Goal: Task Accomplishment & Management: Use online tool/utility

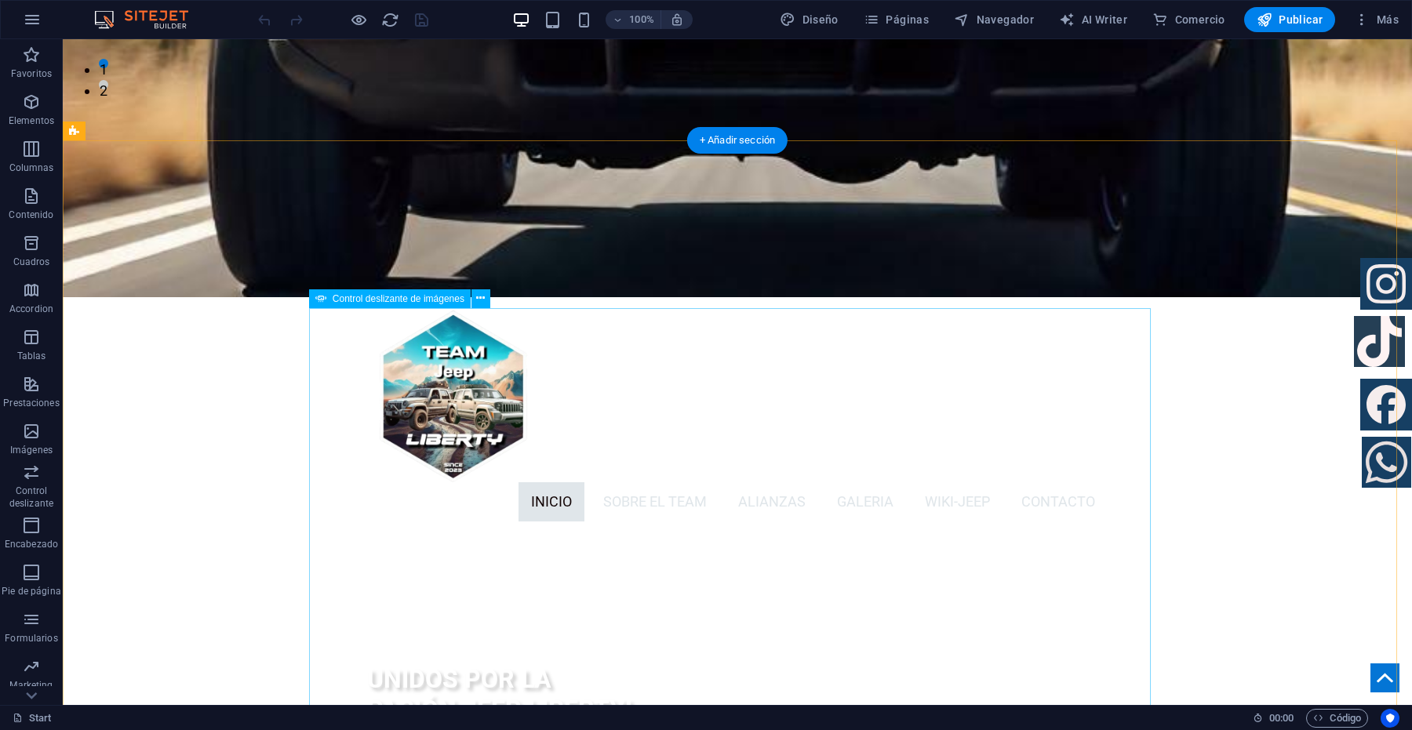
scroll to position [784, 0]
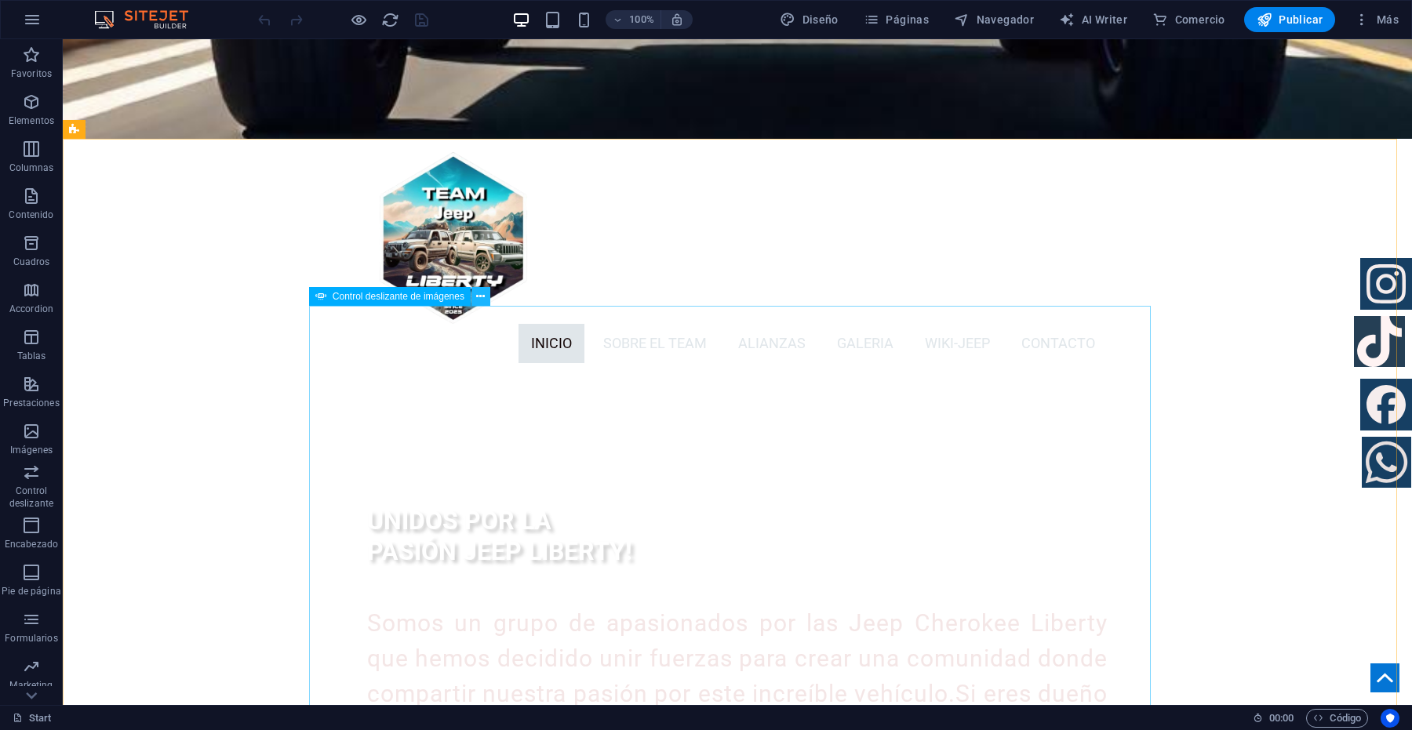
click at [0, 0] on icon at bounding box center [0, 0] width 0 height 0
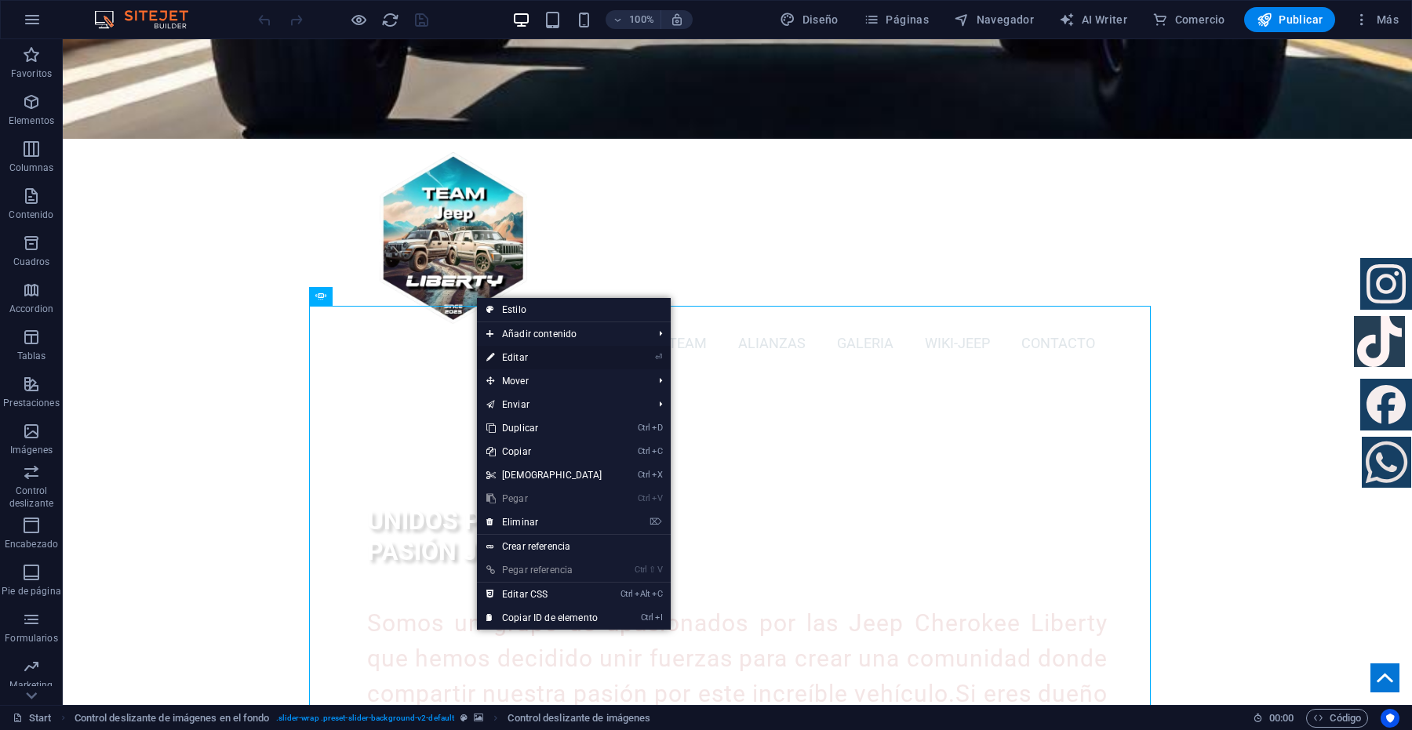
click at [515, 358] on link "⏎ Editar" at bounding box center [544, 358] width 135 height 24
select select "px"
select select "ms"
select select "s"
select select "progressive"
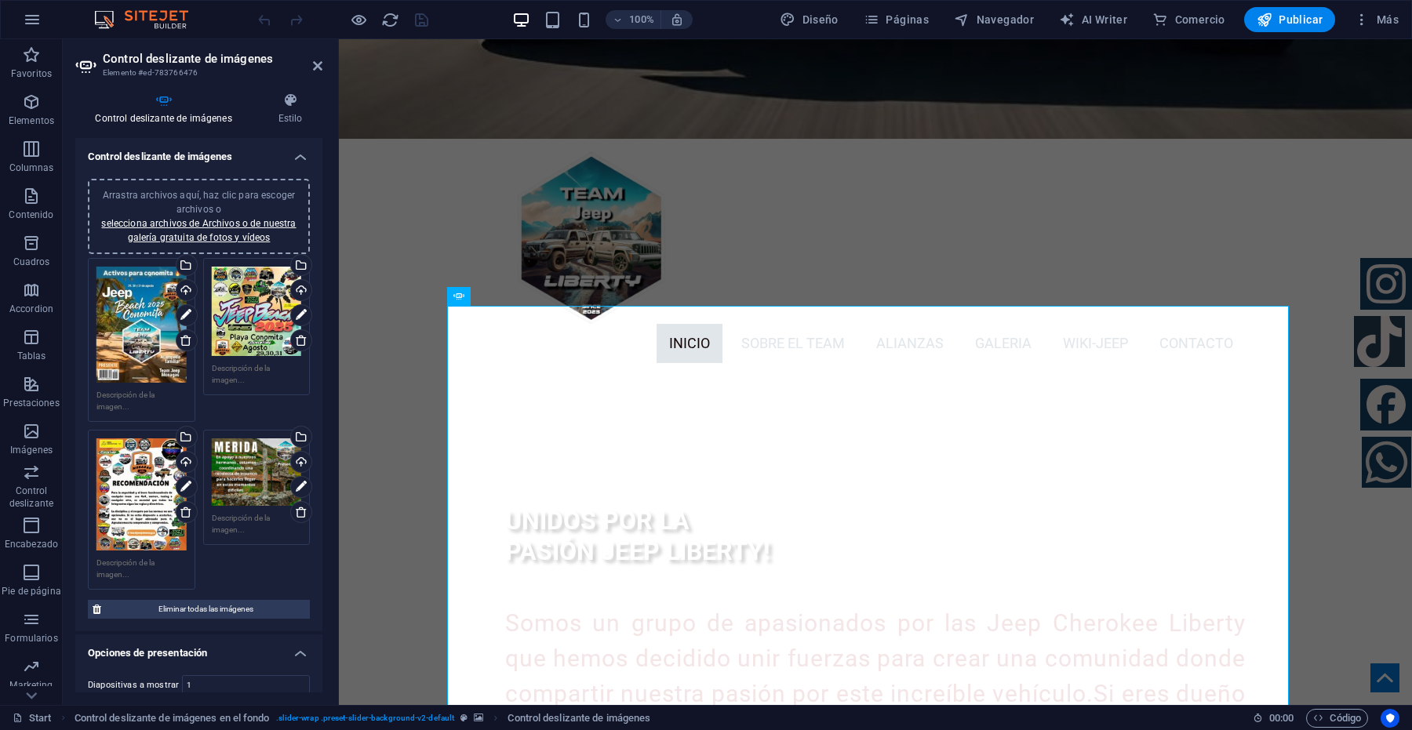
click at [213, 229] on div "Arrastra archivos aquí, haz clic para escoger archivos o selecciona archivos de…" at bounding box center [198, 216] width 203 height 56
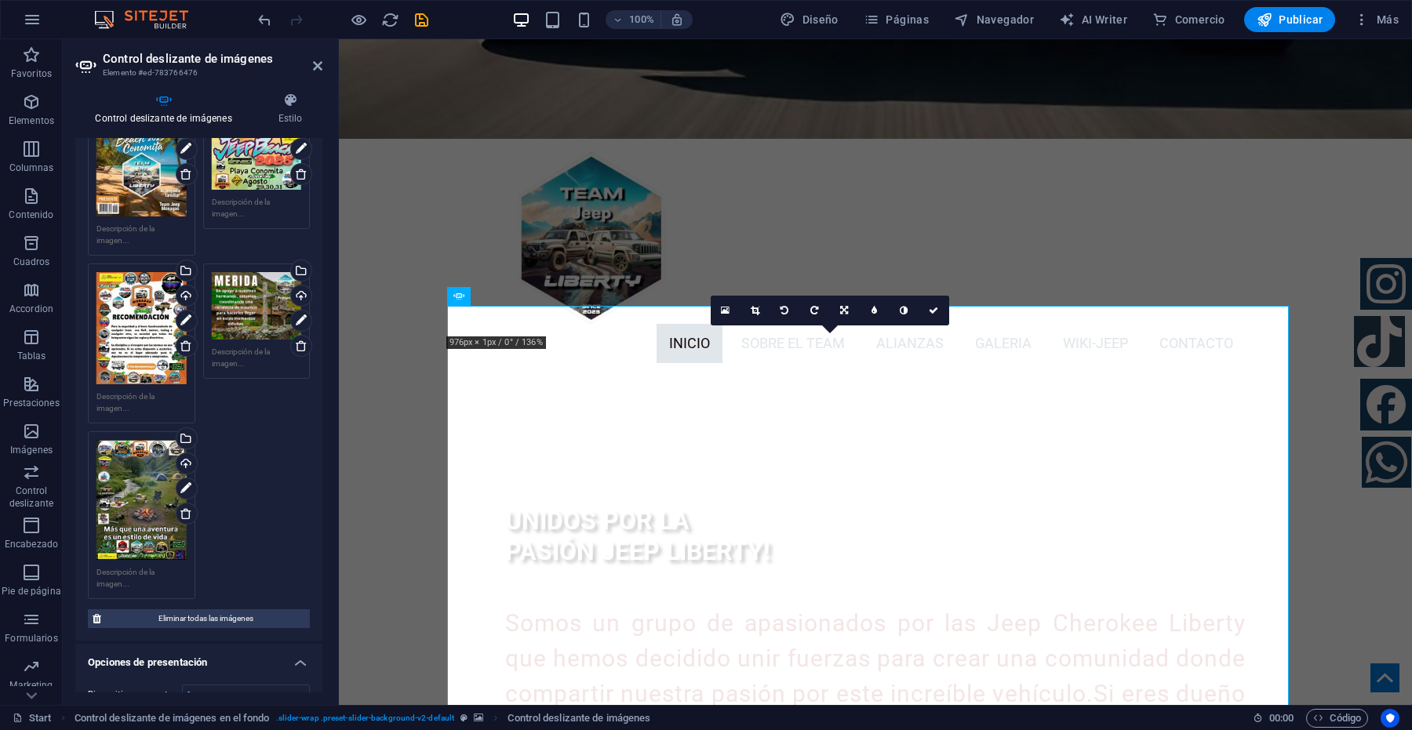
scroll to position [294, 0]
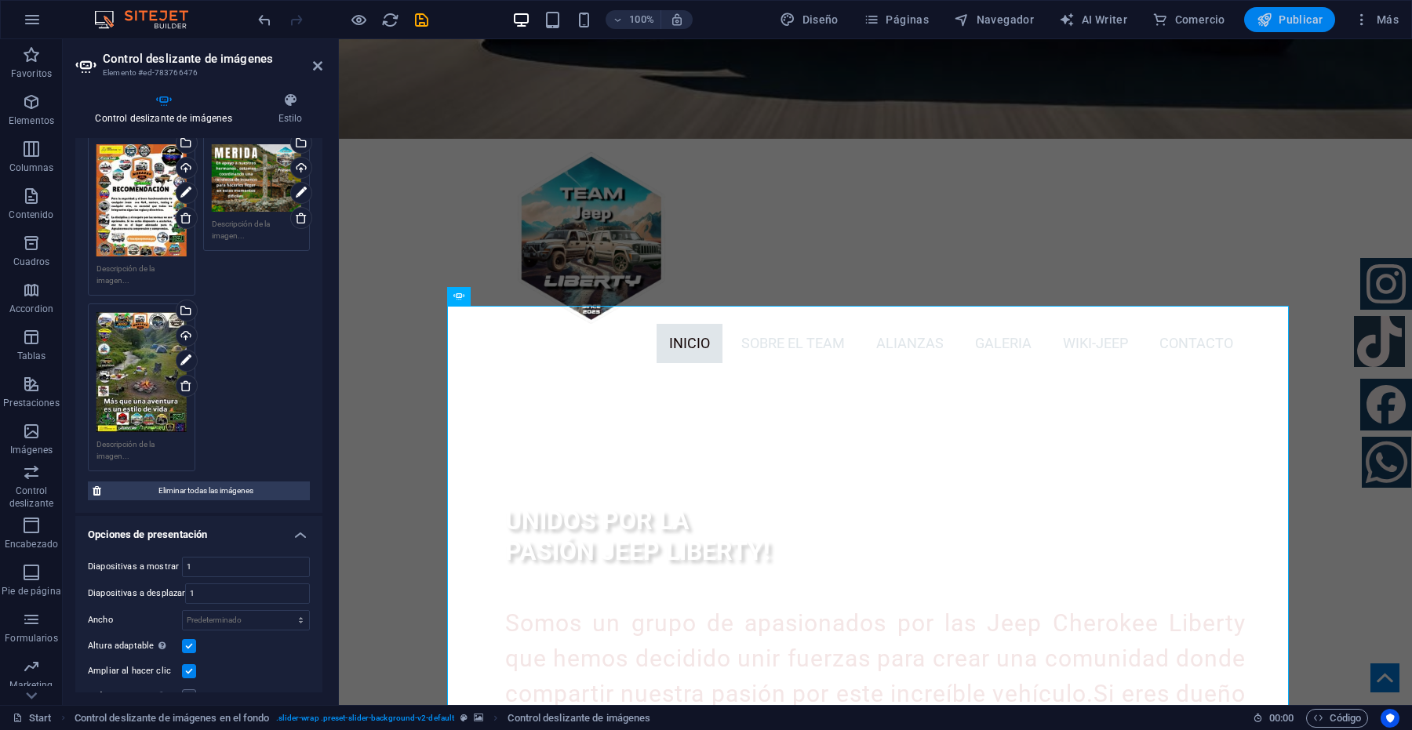
drag, startPoint x: 1300, startPoint y: 13, endPoint x: 951, endPoint y: 475, distance: 579.0
click at [1300, 13] on span "Publicar" at bounding box center [1290, 20] width 67 height 16
